Goal: Find specific page/section: Find specific page/section

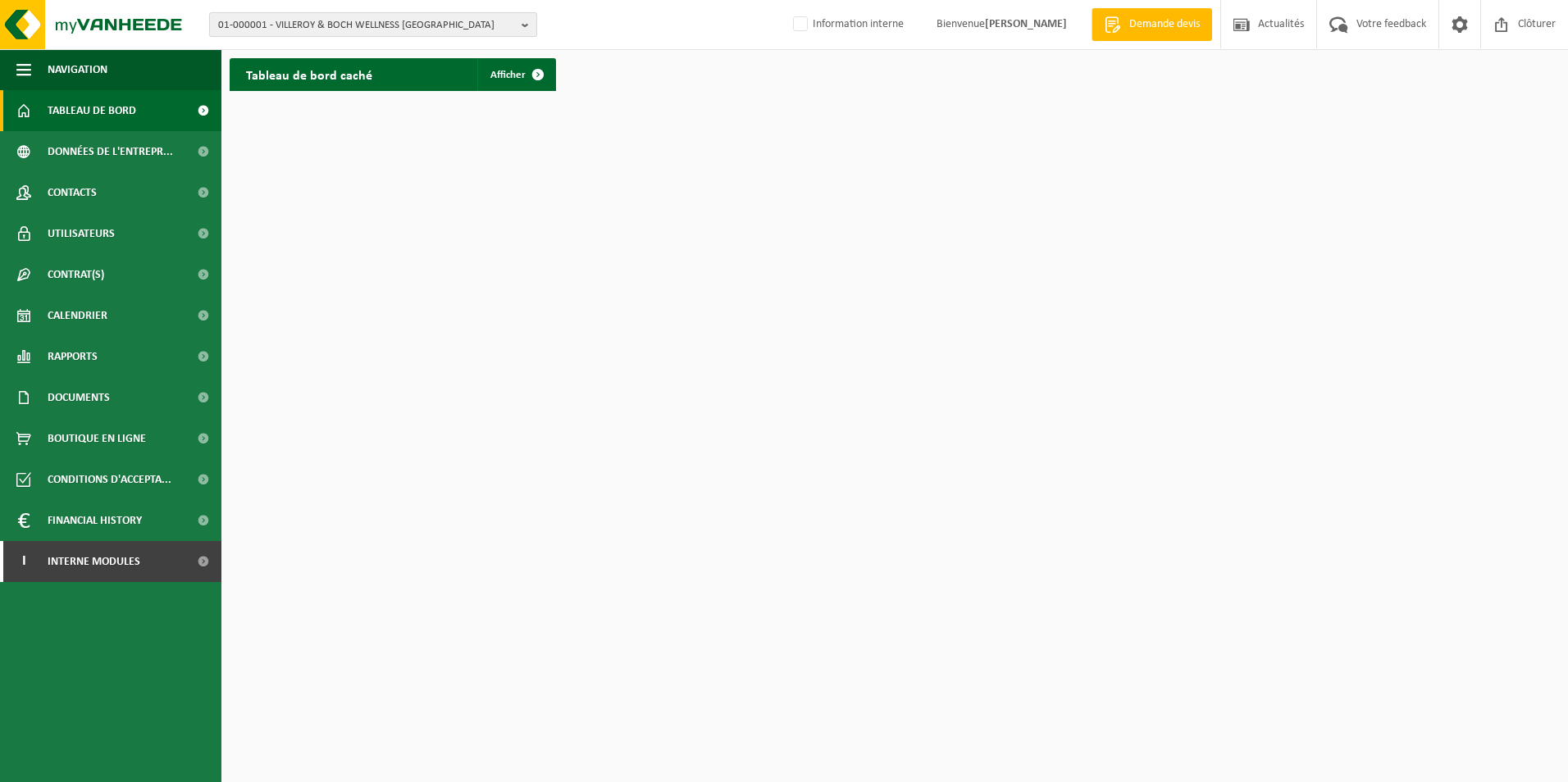
click at [529, 26] on b "button" at bounding box center [529, 24] width 15 height 23
click at [387, 53] on input "text" at bounding box center [373, 51] width 319 height 20
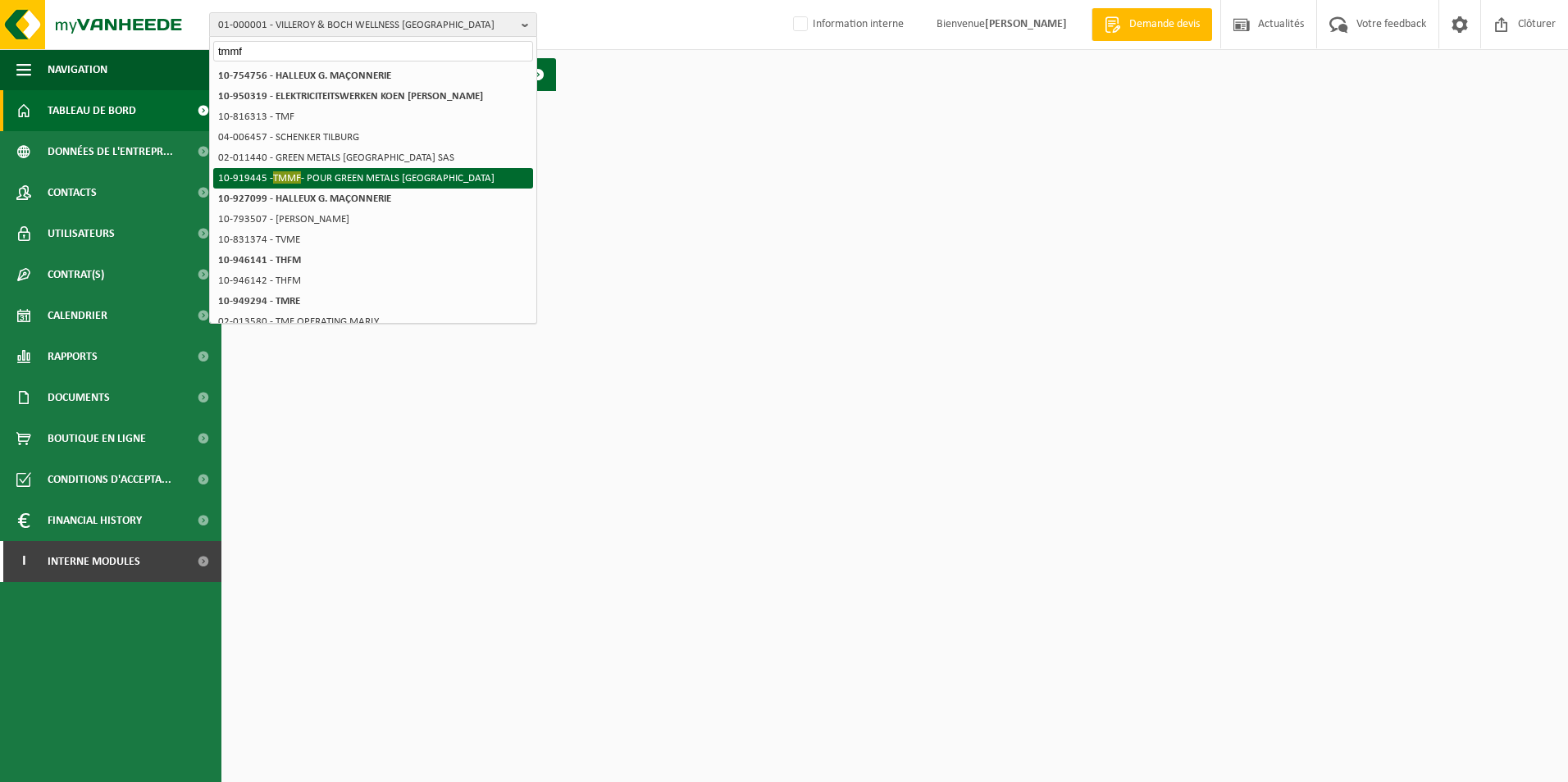
type input "tmmf"
click at [416, 181] on li "10-919445 - TMMF - POUR GREEN METALS FRANCE" at bounding box center [373, 178] width 319 height 20
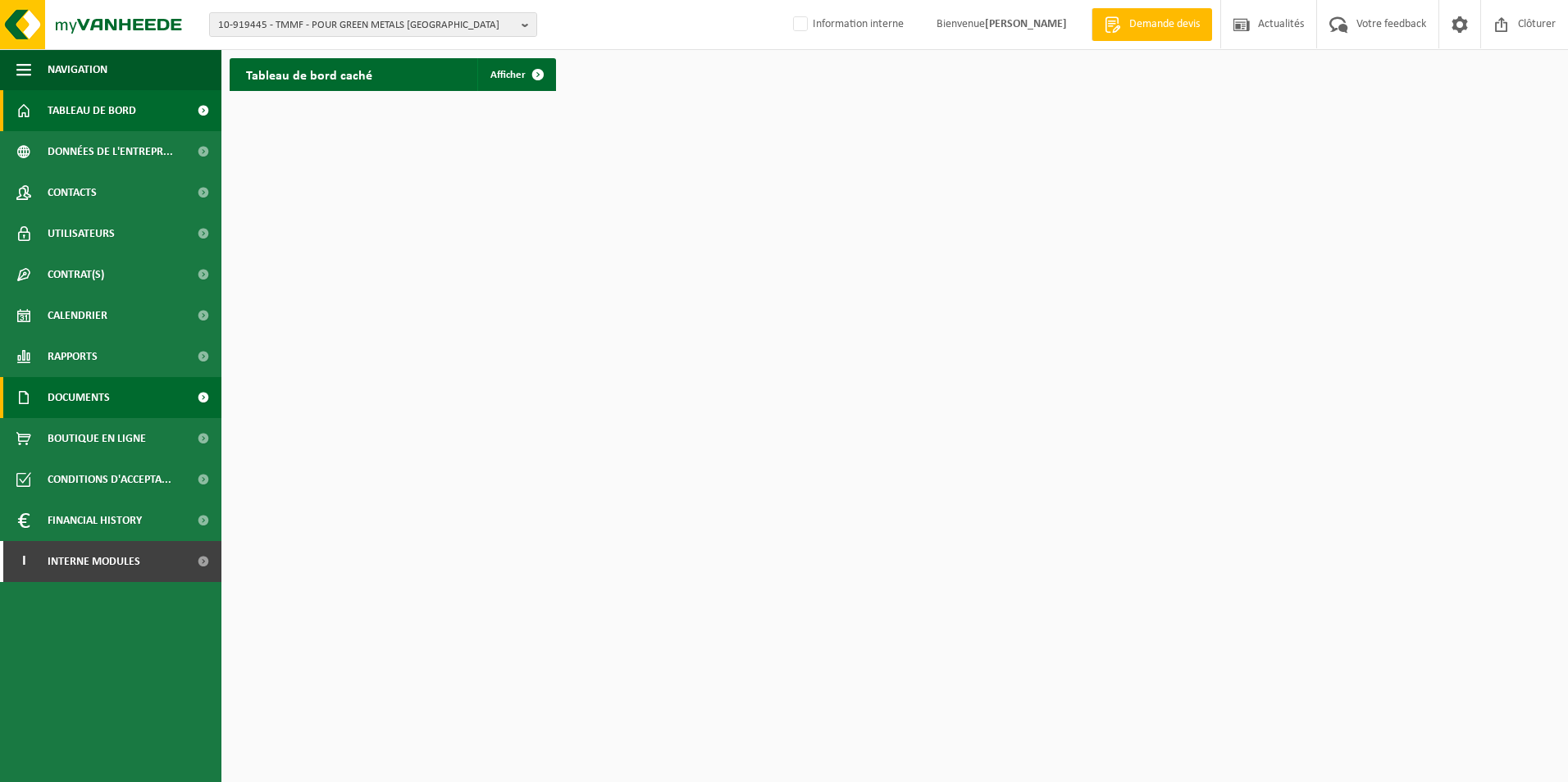
click at [191, 400] on span at bounding box center [203, 397] width 37 height 41
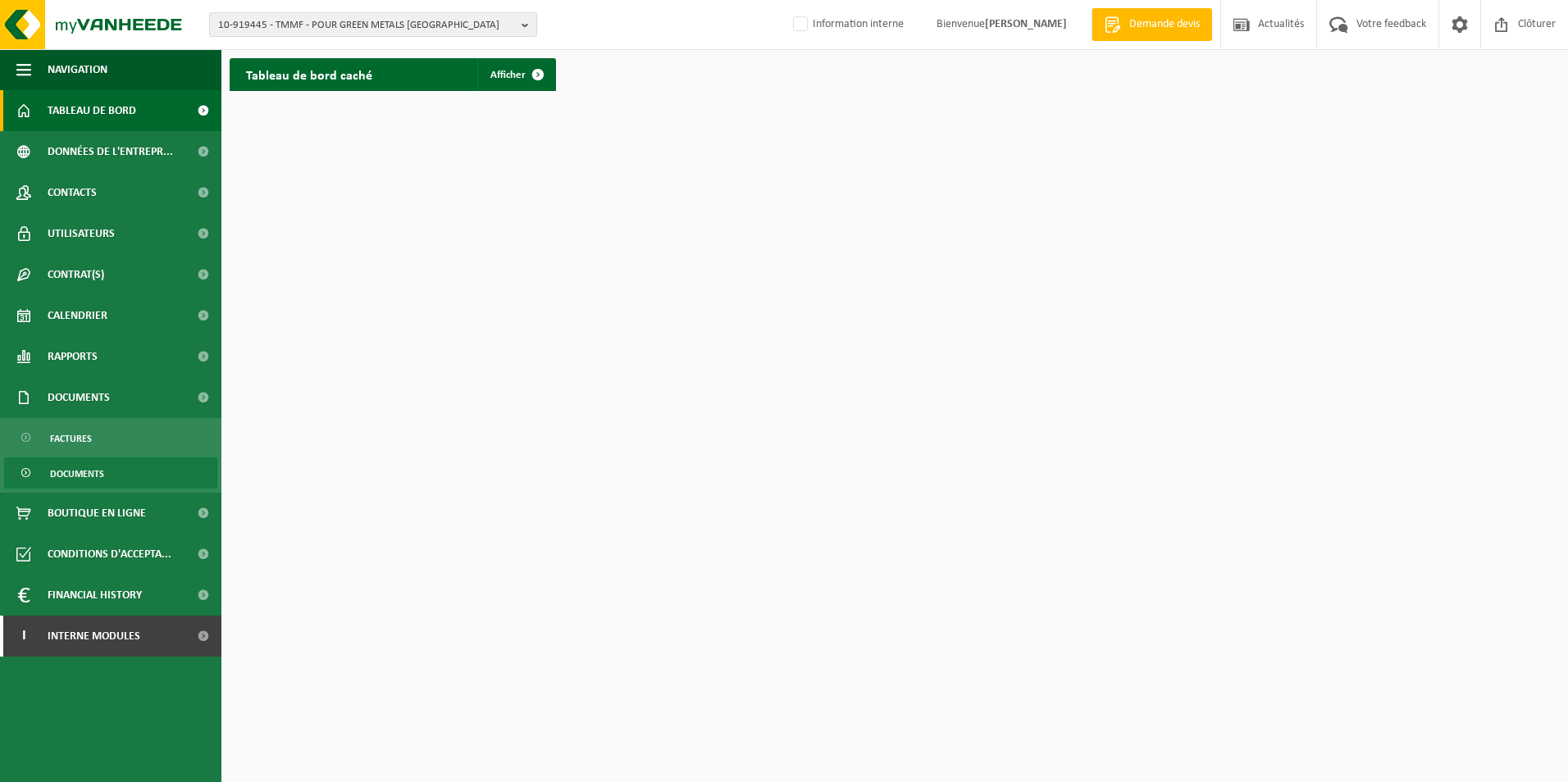
click at [174, 475] on link "Documents" at bounding box center [110, 474] width 213 height 31
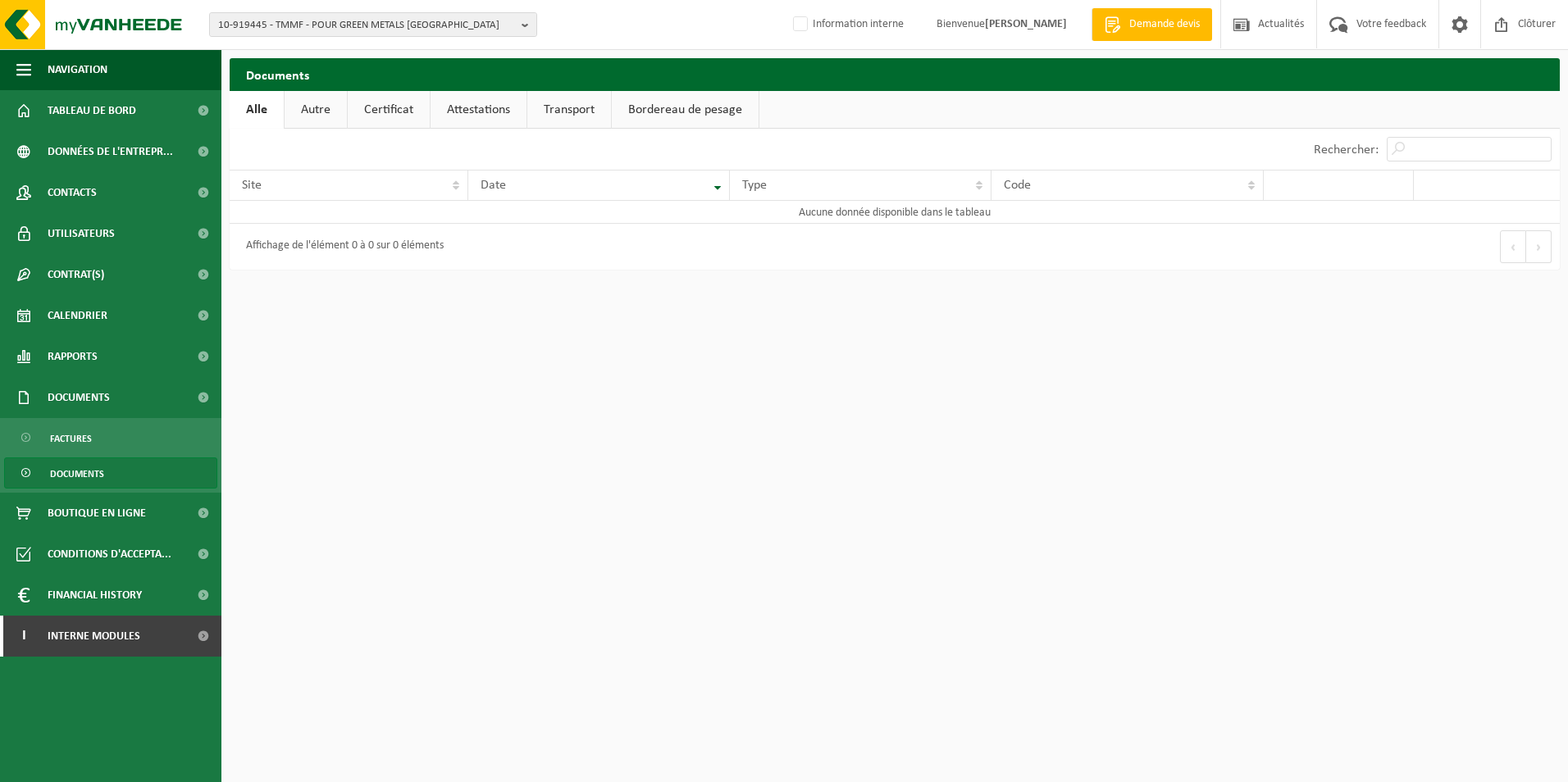
click at [479, 105] on link "Attestations" at bounding box center [478, 109] width 96 height 38
click at [398, 111] on link "Certificat" at bounding box center [387, 109] width 82 height 38
click at [311, 112] on link "Autre" at bounding box center [315, 109] width 62 height 38
click at [528, 19] on b "button" at bounding box center [529, 24] width 15 height 23
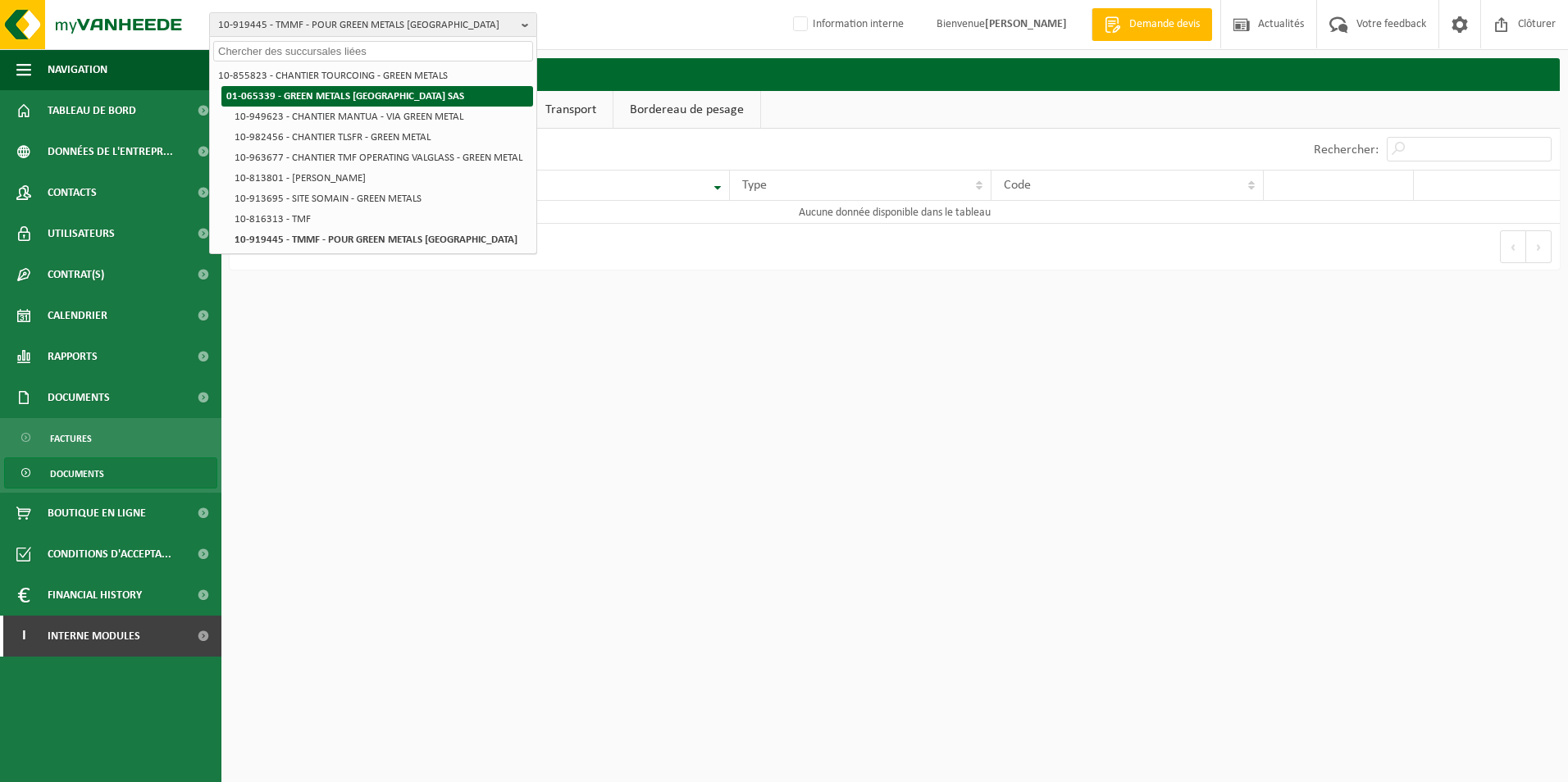
click at [512, 95] on li "01-065339 - GREEN METALS [GEOGRAPHIC_DATA] SAS" at bounding box center [377, 96] width 312 height 20
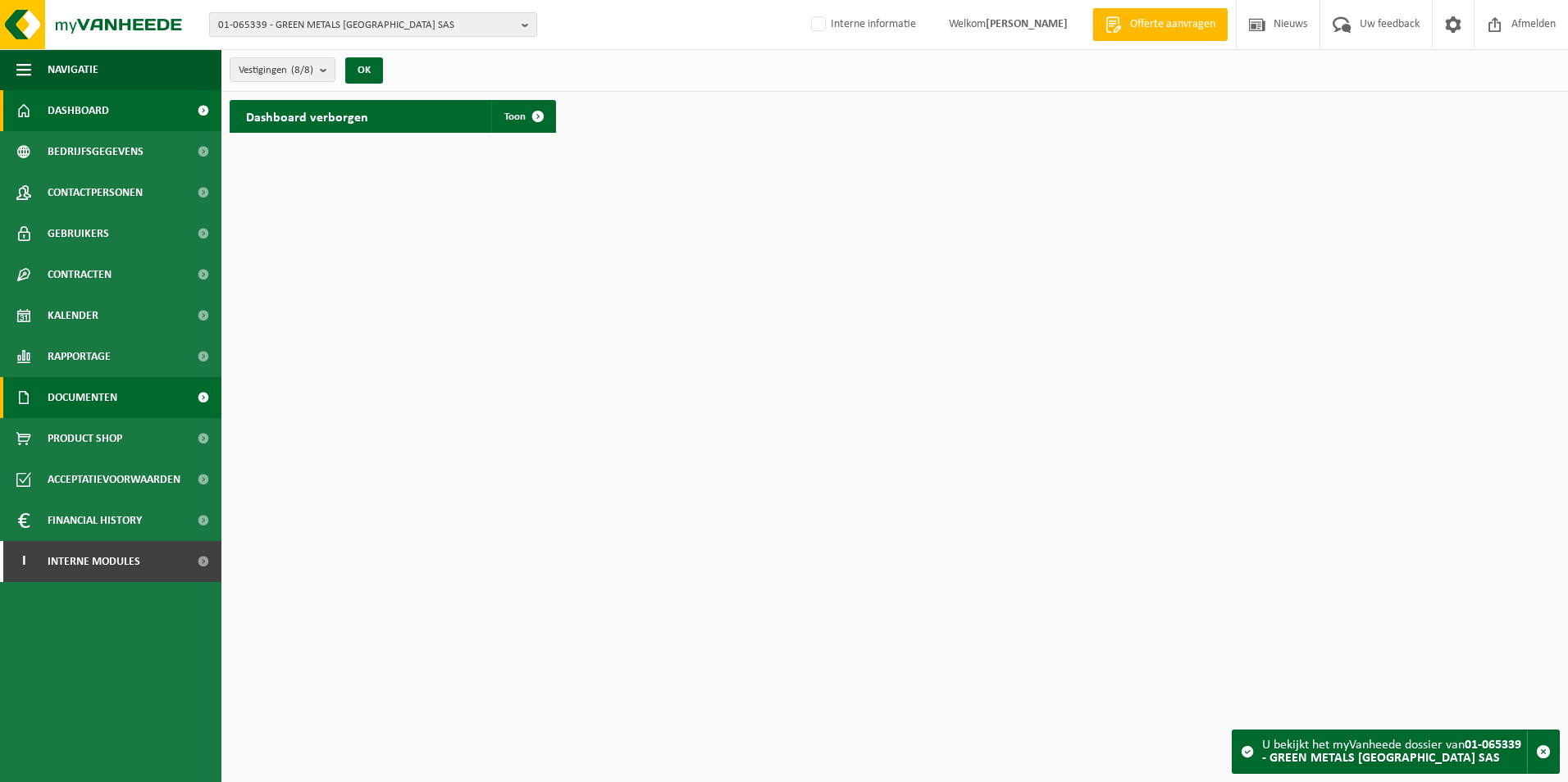
click at [185, 399] on span at bounding box center [203, 397] width 37 height 41
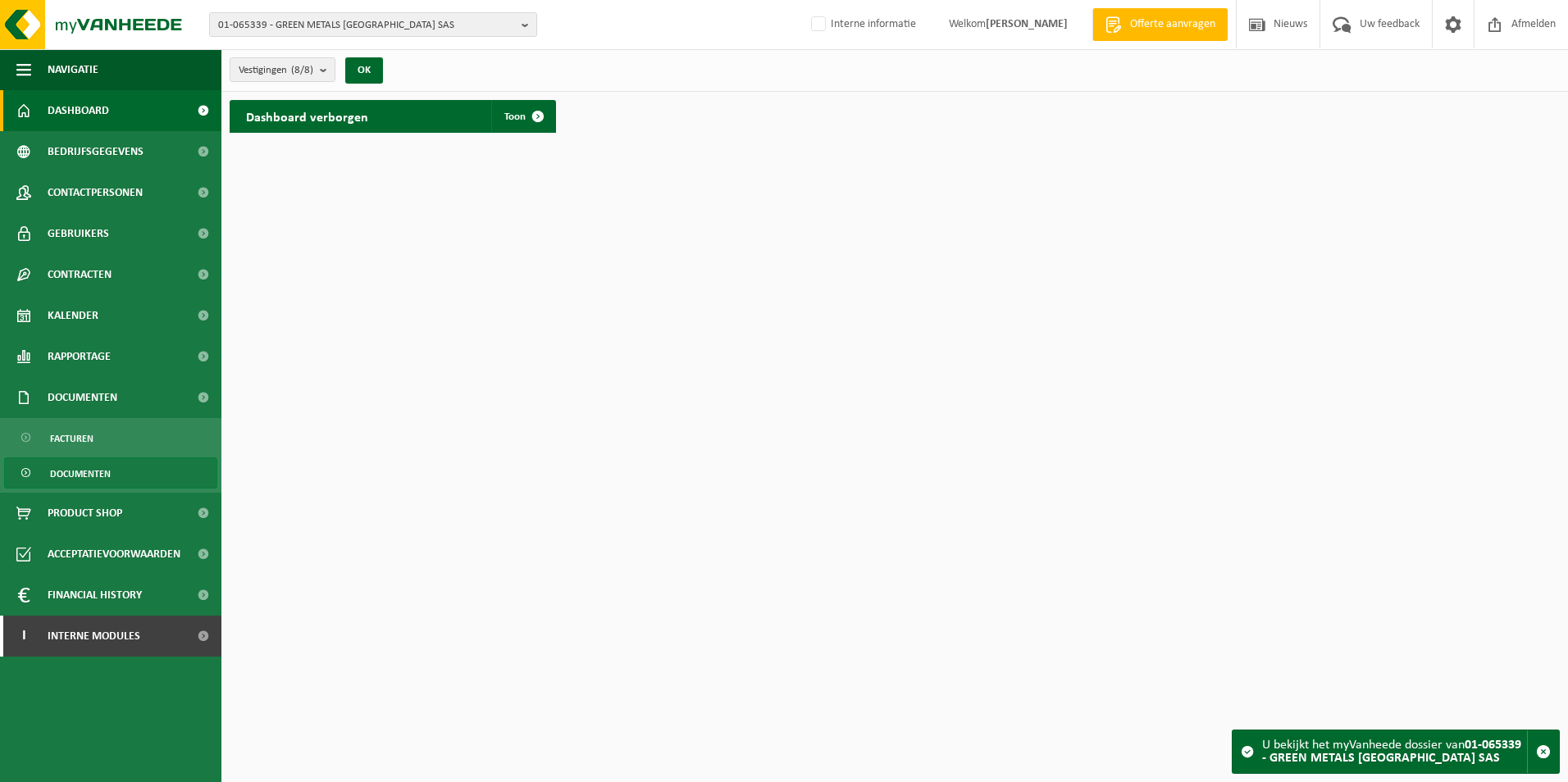
click at [177, 474] on link "Documenten" at bounding box center [110, 474] width 213 height 31
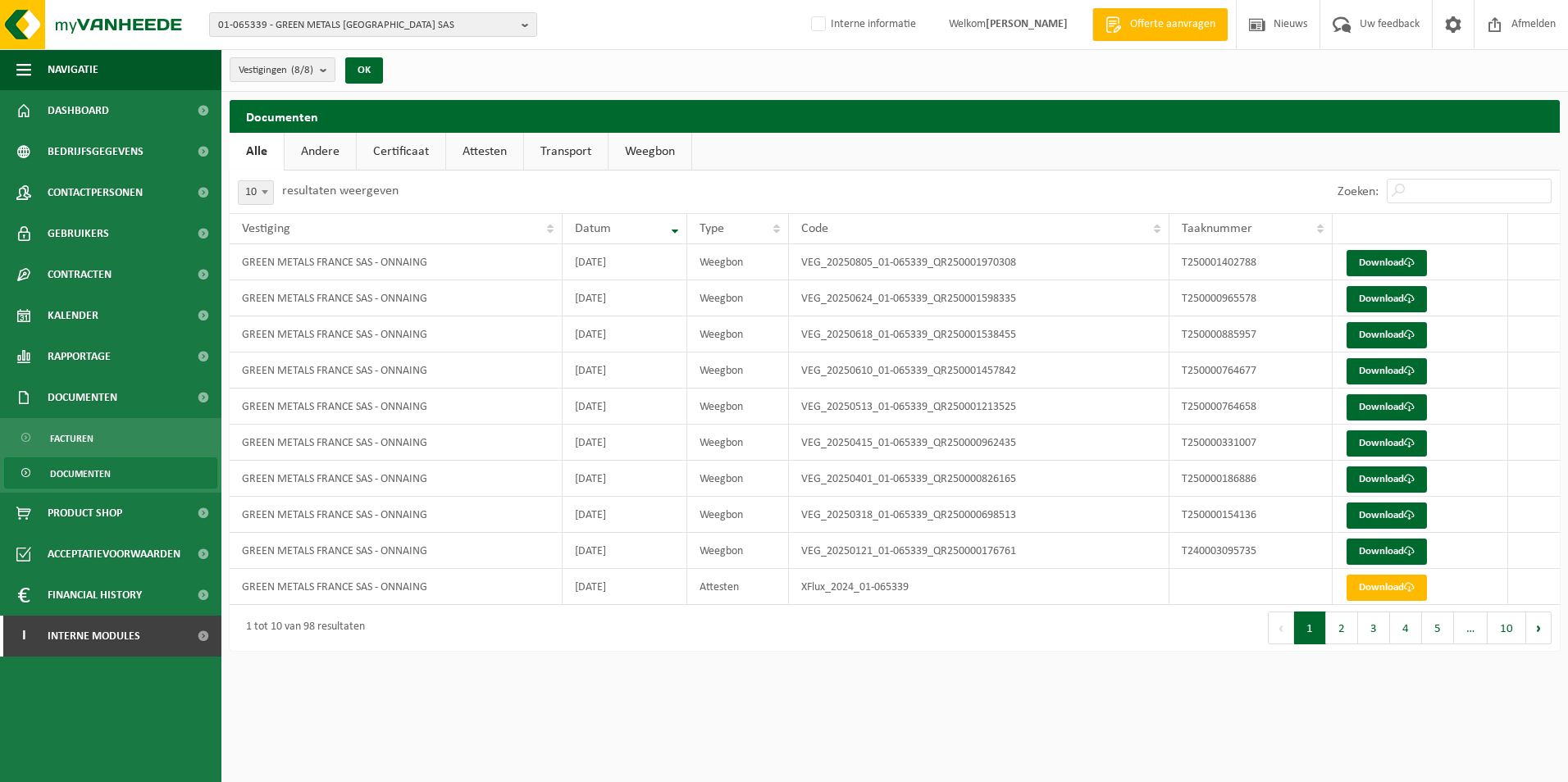
click at [476, 143] on link "Attesten" at bounding box center [485, 151] width 77 height 38
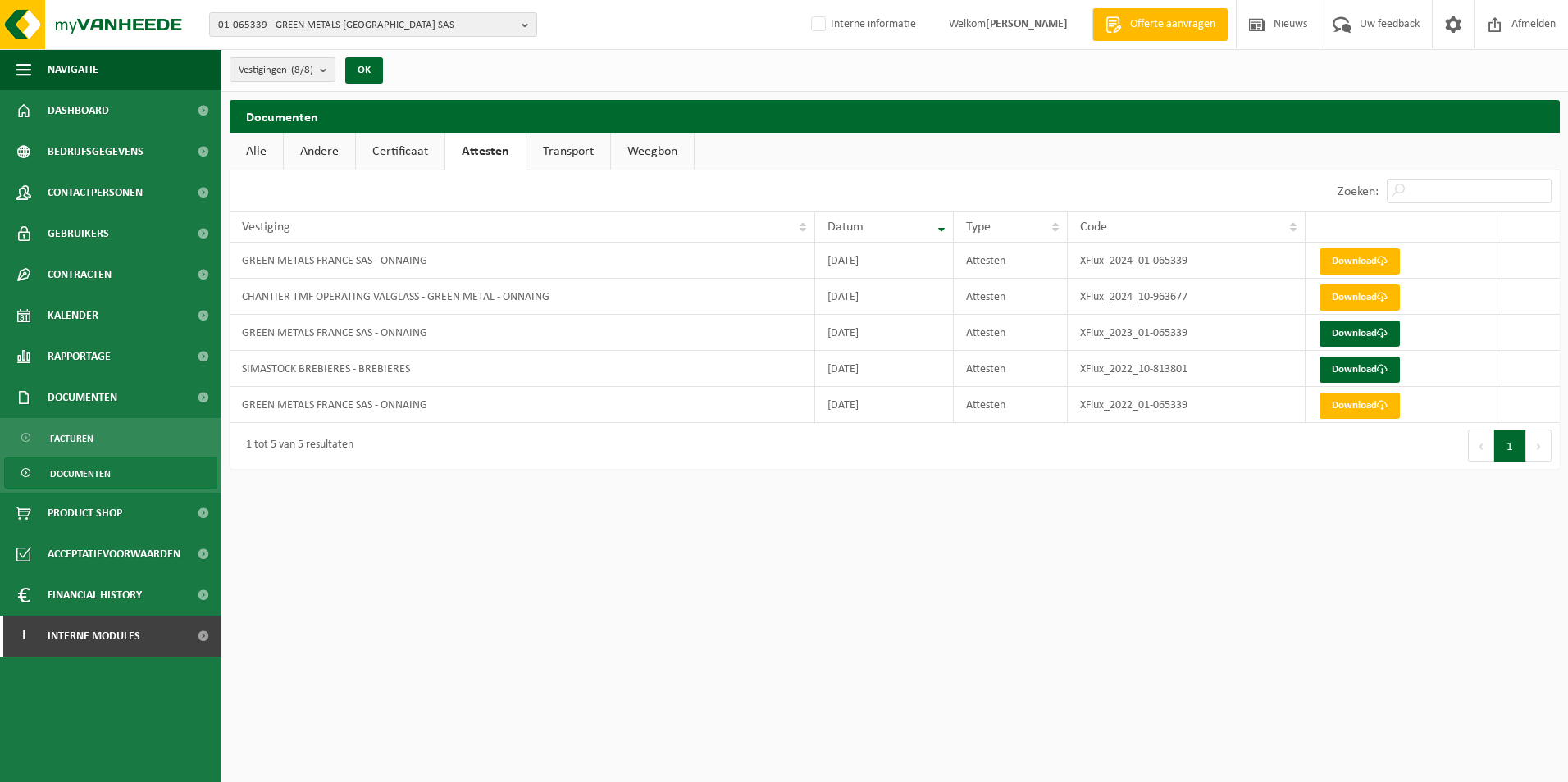
click at [269, 153] on link "Alle" at bounding box center [256, 151] width 53 height 38
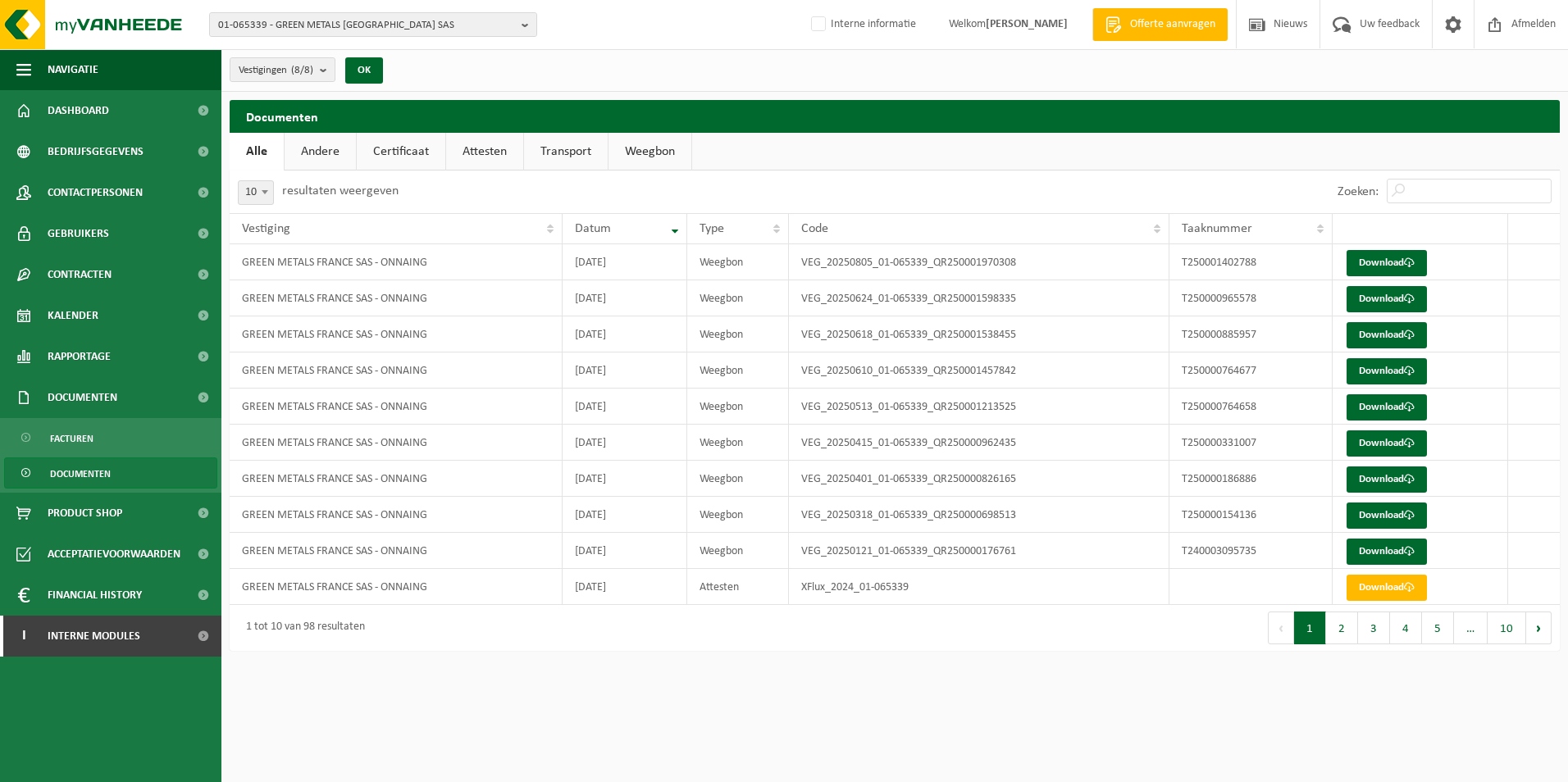
click at [328, 160] on link "Andere" at bounding box center [320, 151] width 72 height 38
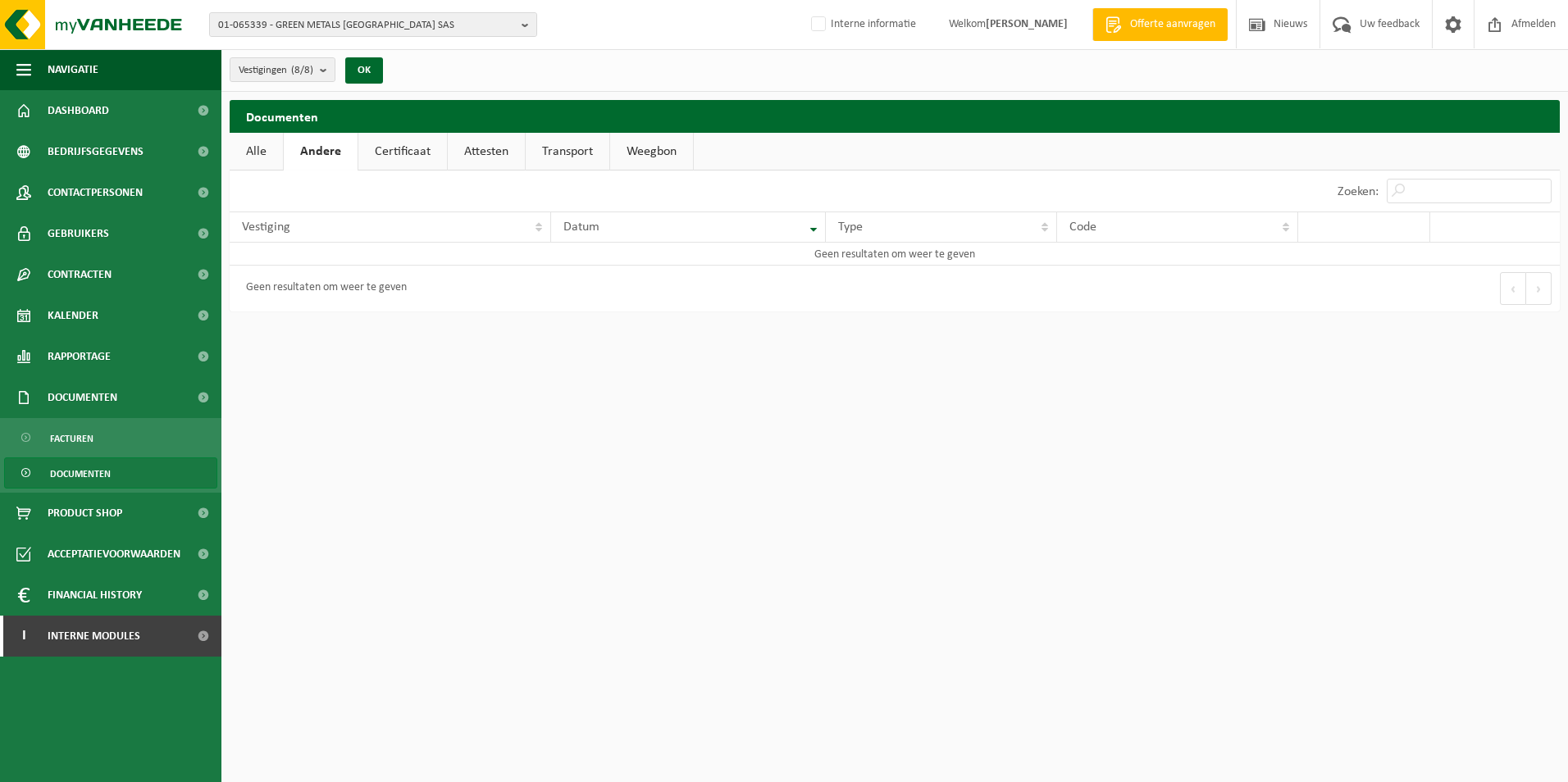
click at [400, 156] on link "Certificaat" at bounding box center [402, 151] width 89 height 38
click at [487, 151] on link "Attesten" at bounding box center [485, 151] width 77 height 38
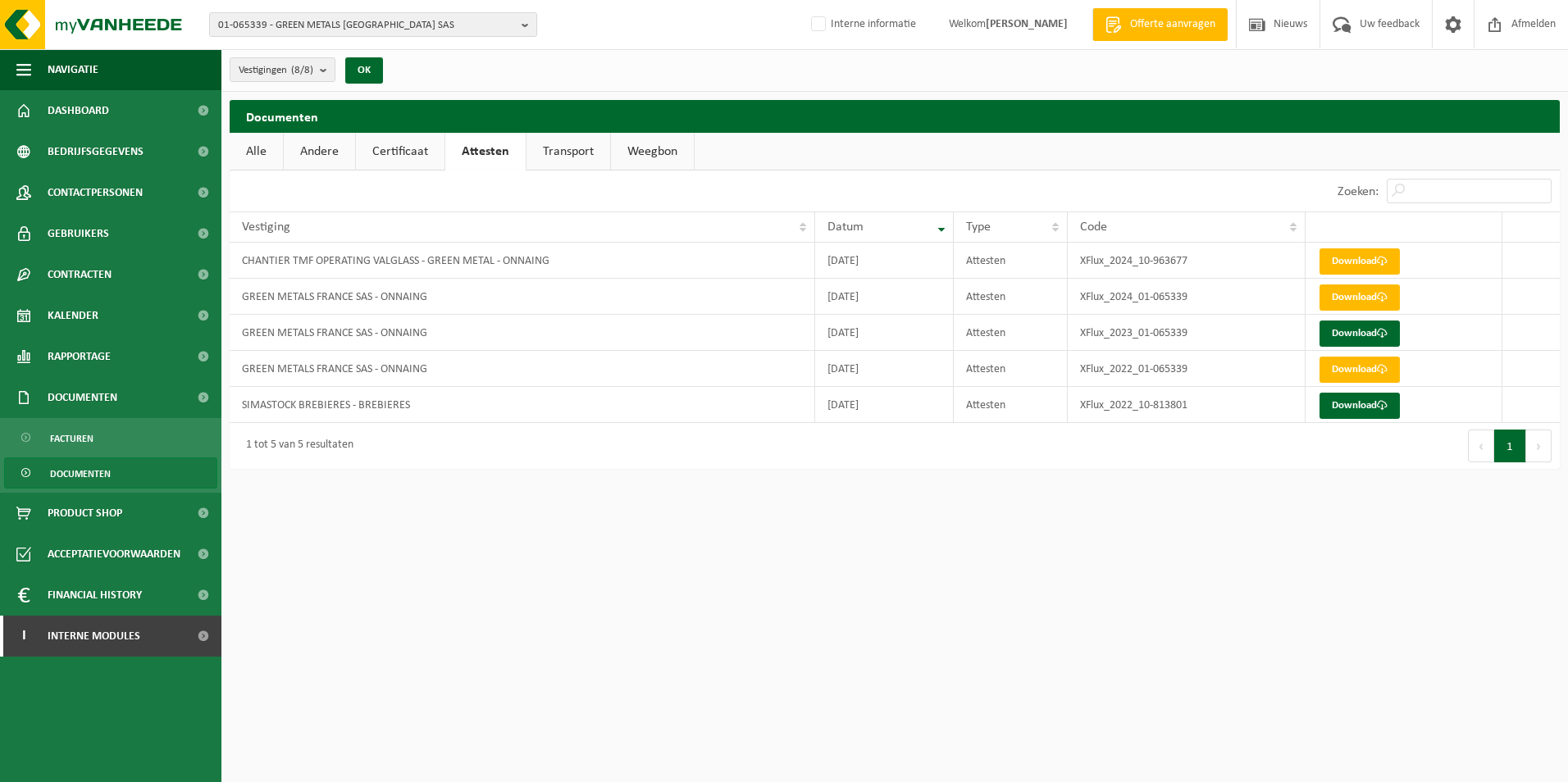
click at [571, 149] on link "Transport" at bounding box center [568, 151] width 84 height 38
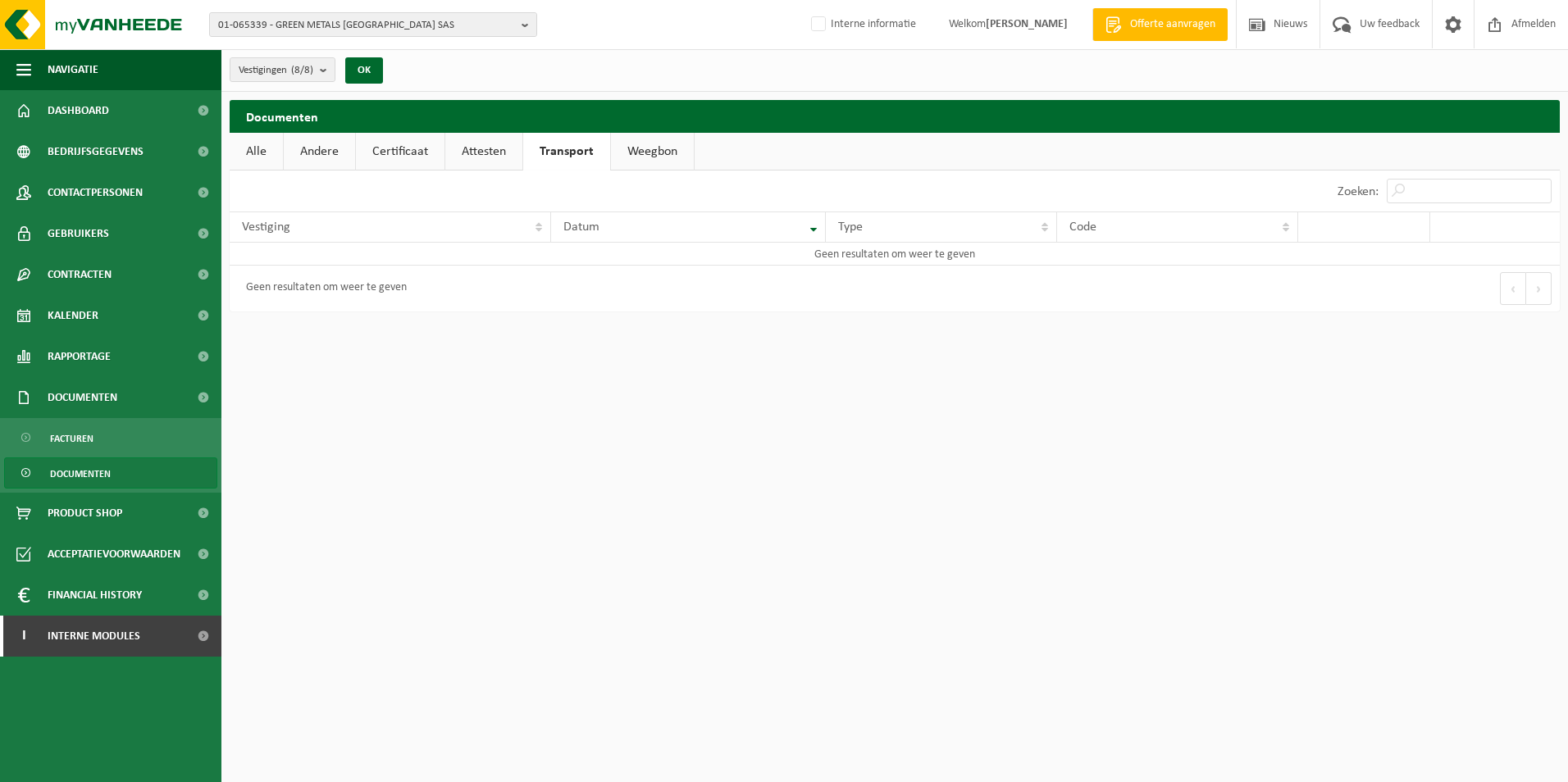
click at [641, 149] on link "Weegbon" at bounding box center [653, 151] width 83 height 38
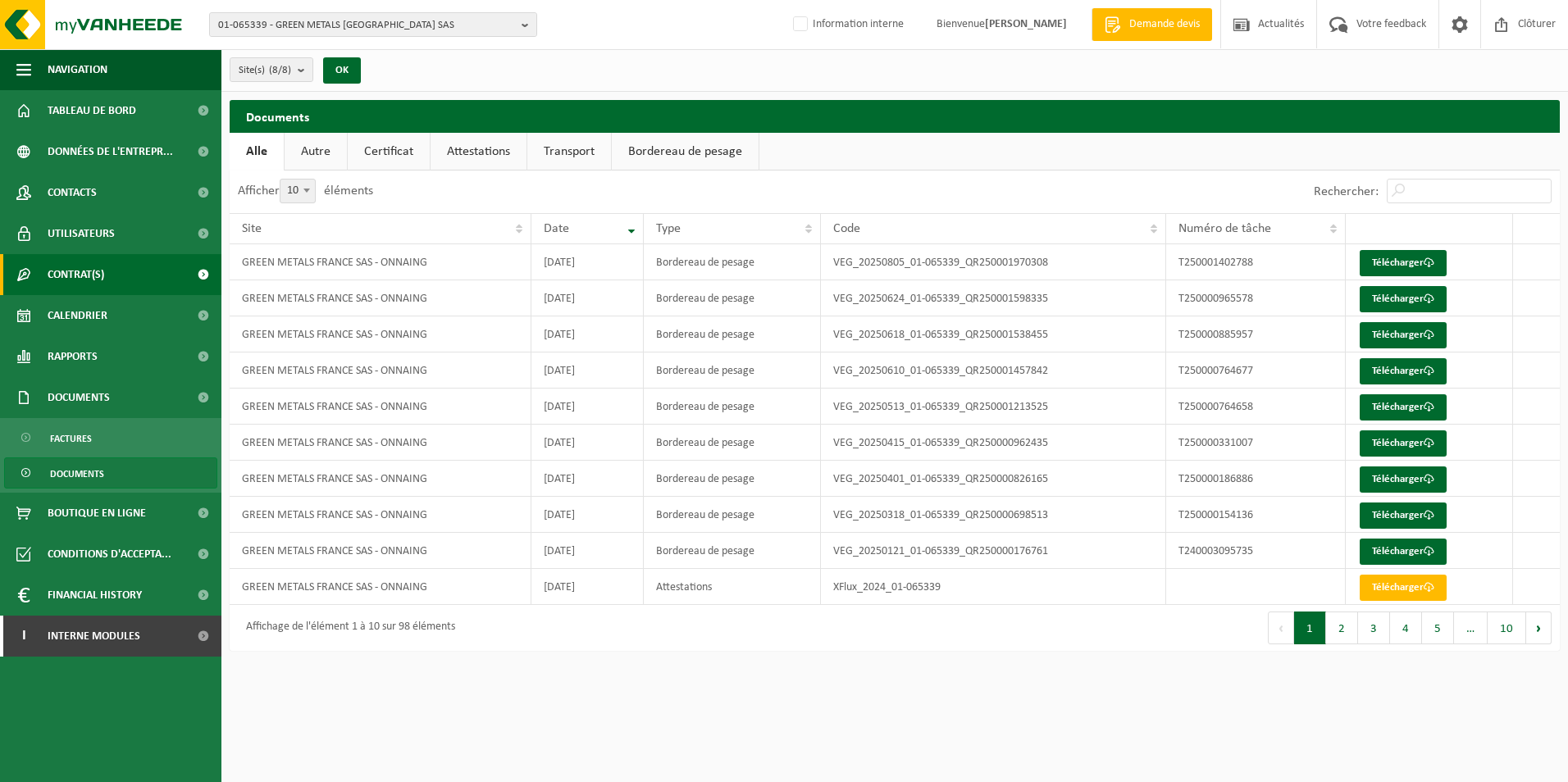
click at [150, 274] on link "Contrat(s)" at bounding box center [110, 274] width 221 height 41
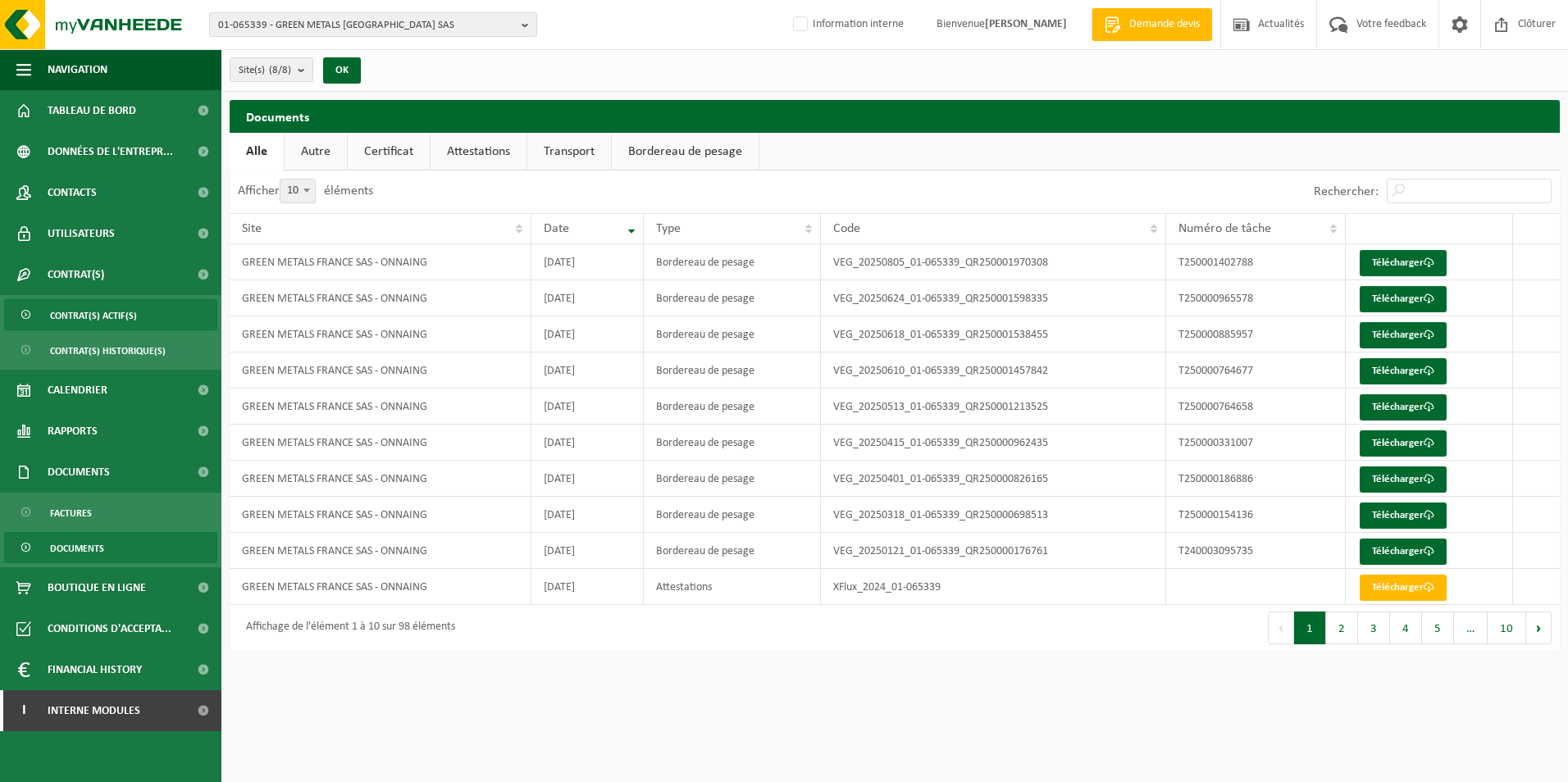
click at [151, 319] on link "Contrat(s) actif(s)" at bounding box center [110, 315] width 213 height 31
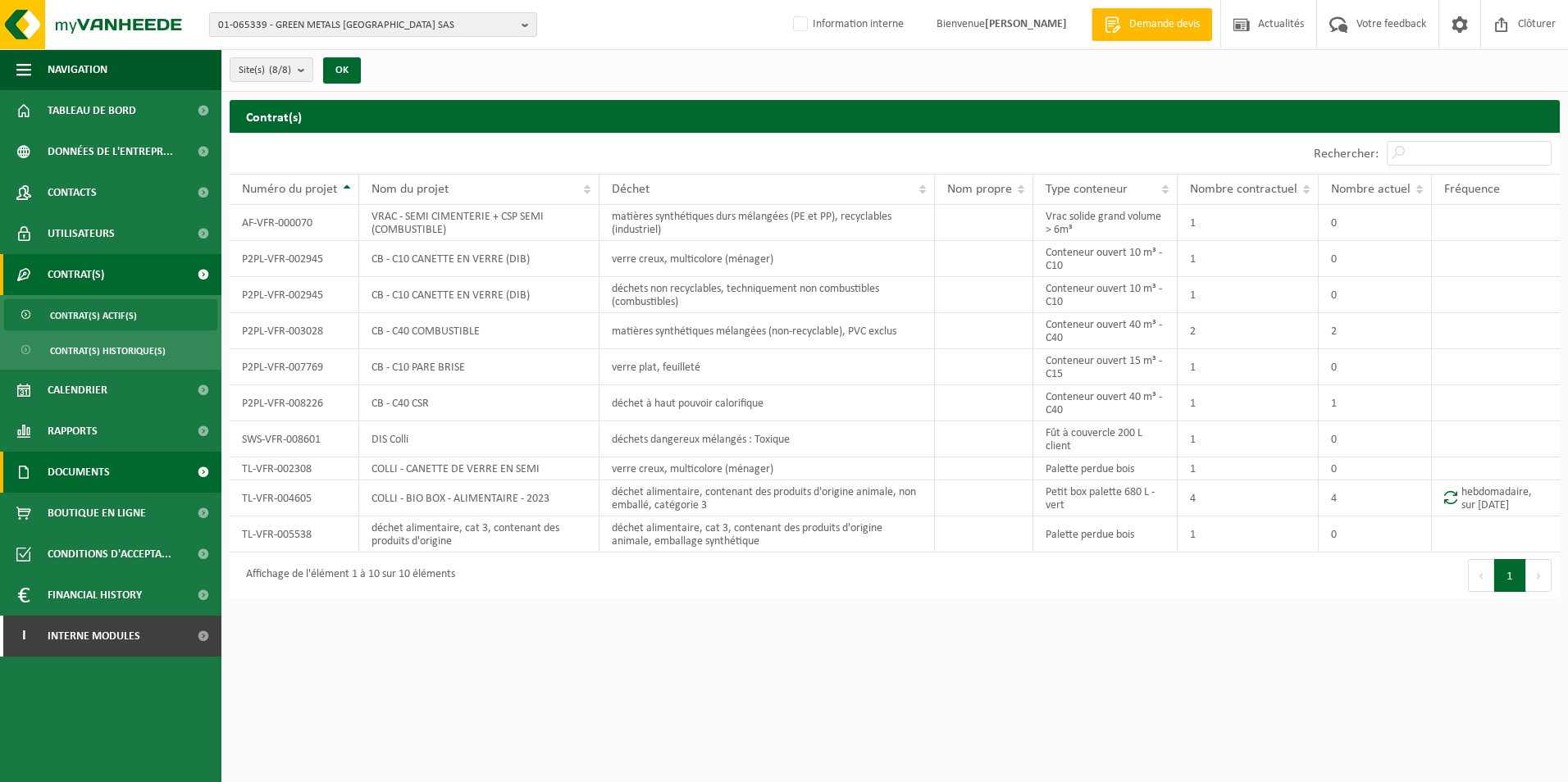
click at [87, 477] on span "Documents" at bounding box center [79, 472] width 62 height 41
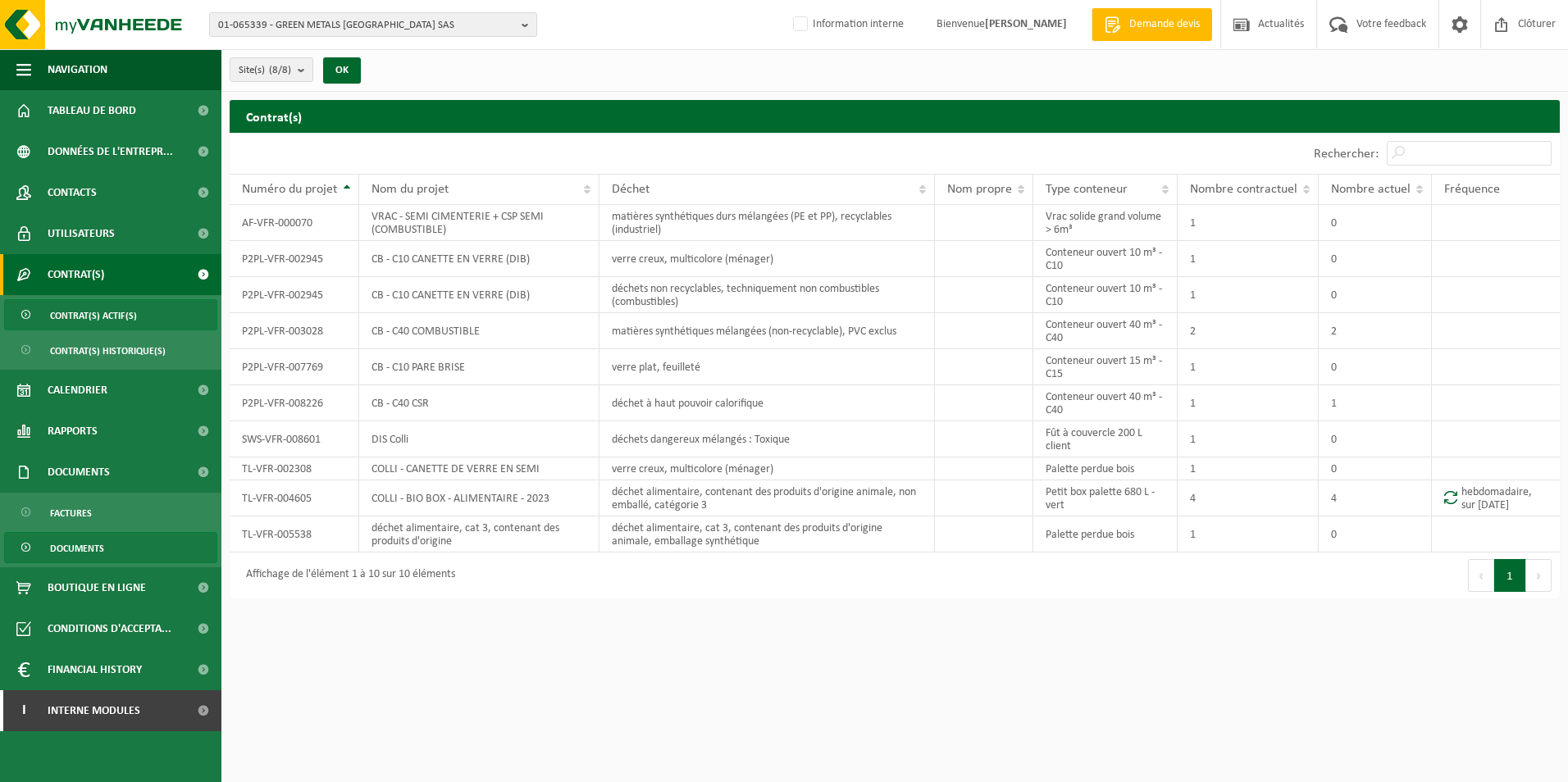
click at [127, 552] on link "Documents" at bounding box center [110, 548] width 213 height 31
